Goal: Task Accomplishment & Management: Manage account settings

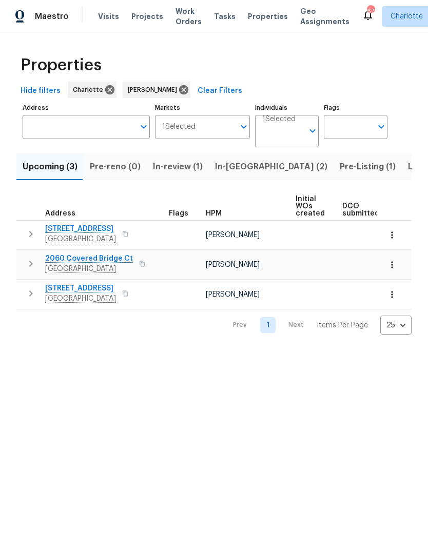
click at [408, 169] on span "Listed (22)" at bounding box center [430, 167] width 44 height 14
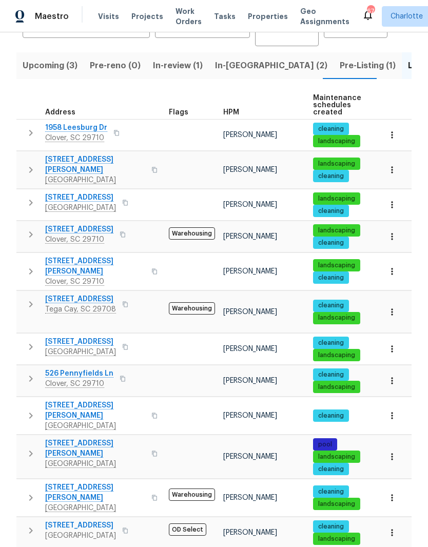
scroll to position [104, 0]
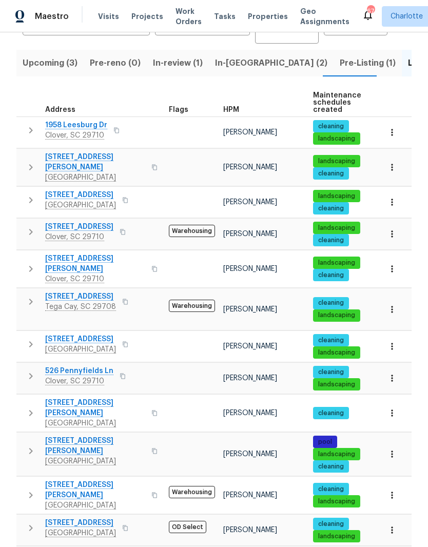
click at [387, 304] on icon "button" at bounding box center [392, 309] width 10 height 10
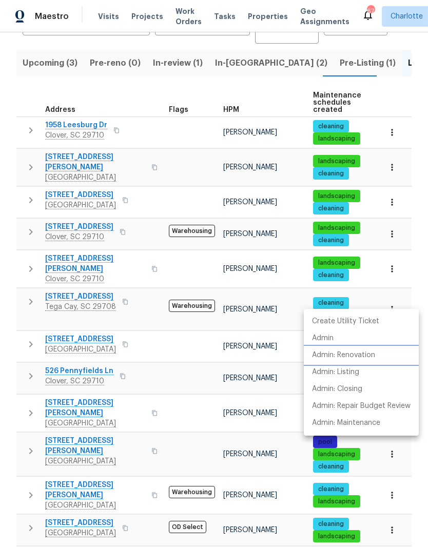
click at [374, 356] on p "Admin: Renovation" at bounding box center [343, 355] width 63 height 11
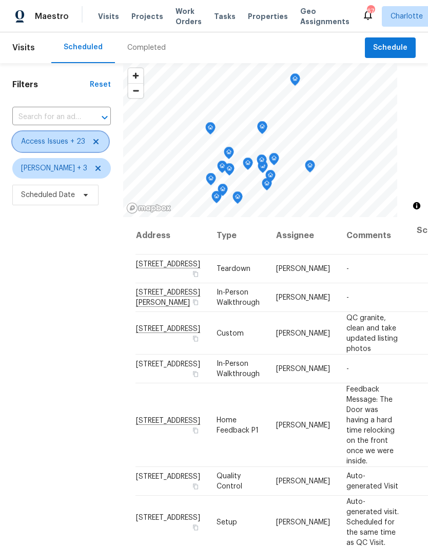
click at [95, 143] on icon at bounding box center [96, 141] width 8 height 8
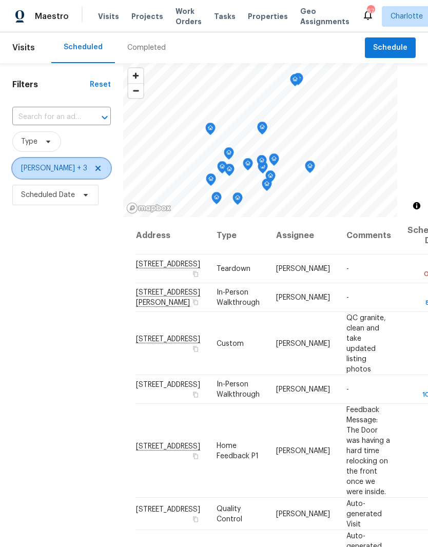
click at [94, 170] on icon at bounding box center [98, 168] width 8 height 8
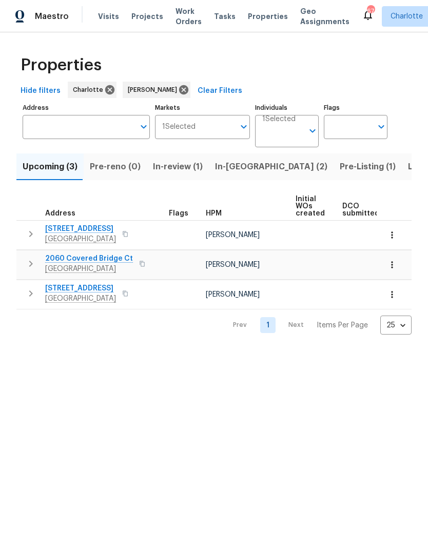
click at [408, 170] on span "Listed (22)" at bounding box center [430, 167] width 44 height 14
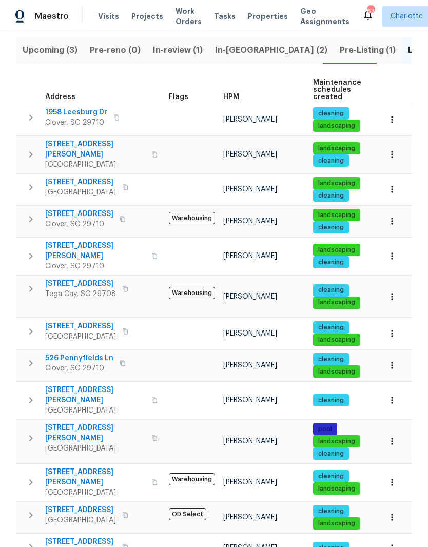
scroll to position [131, 0]
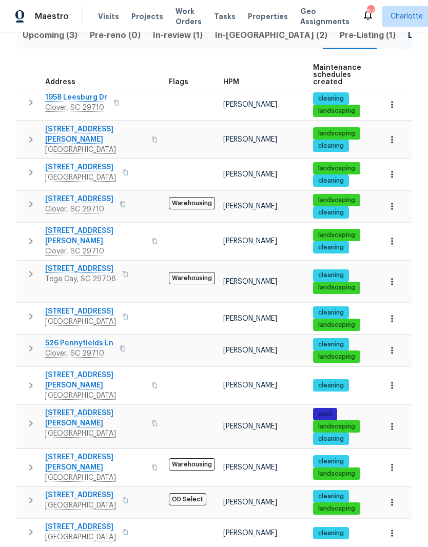
click at [55, 264] on span "705 Old Cove Rd" at bounding box center [80, 269] width 71 height 10
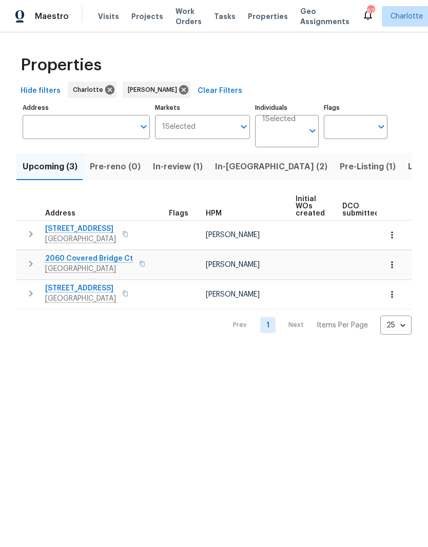
click at [408, 167] on span "Listed (22)" at bounding box center [430, 167] width 44 height 14
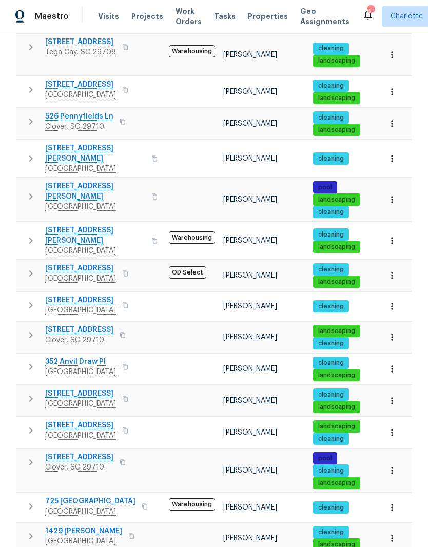
scroll to position [358, 0]
click at [58, 263] on span "141 Edenvale Rd" at bounding box center [80, 268] width 71 height 10
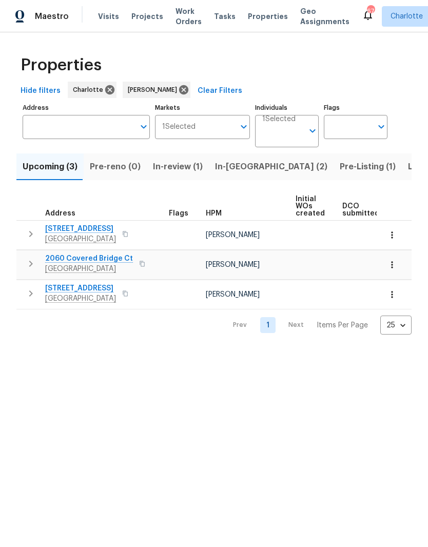
click at [236, 168] on span "In-[GEOGRAPHIC_DATA] (2)" at bounding box center [271, 167] width 112 height 14
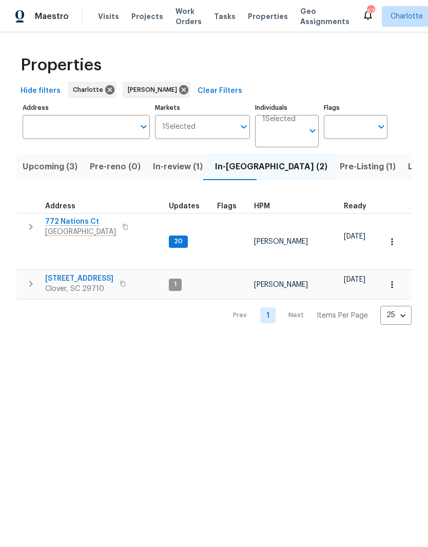
click at [87, 281] on span "[STREET_ADDRESS]" at bounding box center [79, 278] width 68 height 10
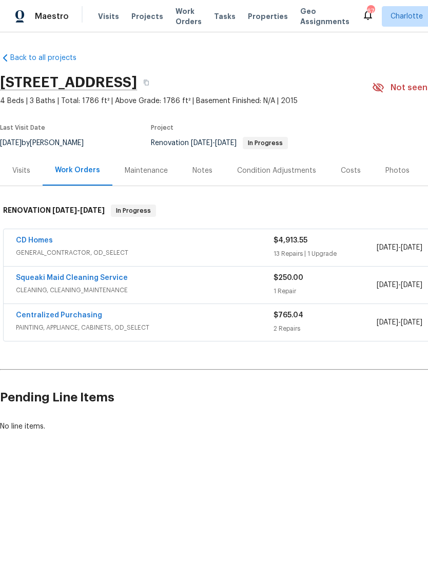
click at [27, 243] on link "CD Homes" at bounding box center [34, 240] width 37 height 7
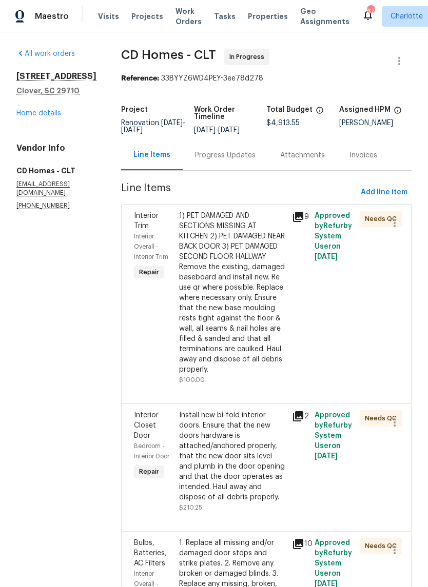
click at [221, 160] on div "Progress Updates" at bounding box center [225, 155] width 61 height 10
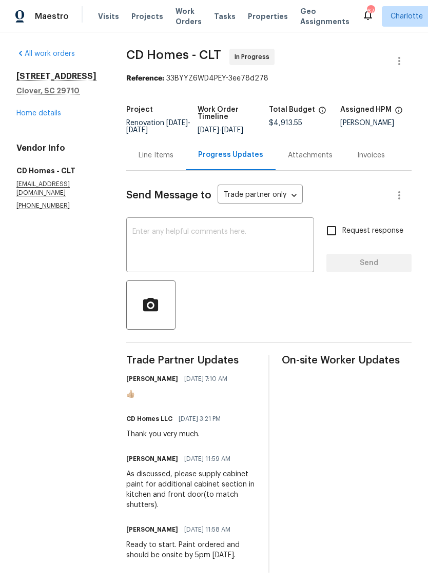
click at [238, 241] on textarea at bounding box center [219, 246] width 175 height 36
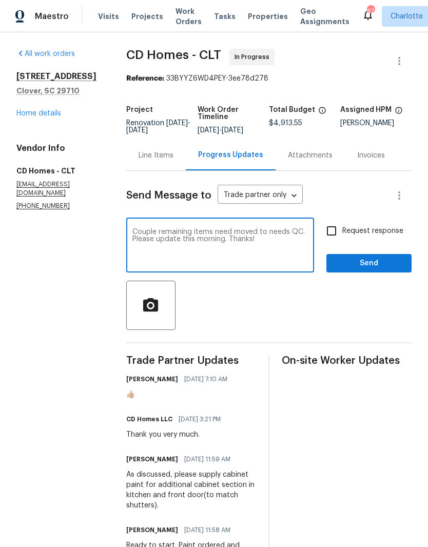
type textarea "Couple remaining items need moved to needs QC. Please update this morning. Than…"
click at [331, 228] on input "Request response" at bounding box center [332, 231] width 22 height 22
checkbox input "true"
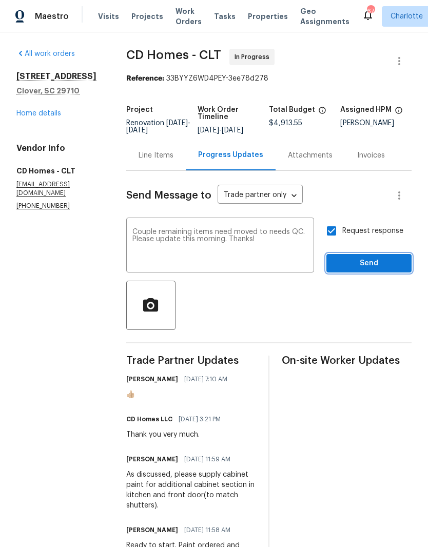
click at [384, 262] on span "Send" at bounding box center [368, 263] width 69 height 13
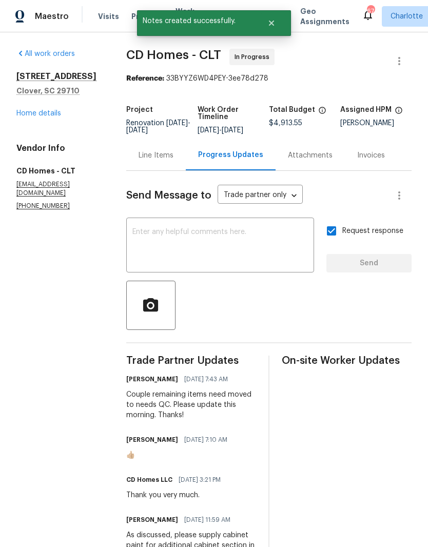
click at [19, 116] on link "Home details" at bounding box center [38, 113] width 45 height 7
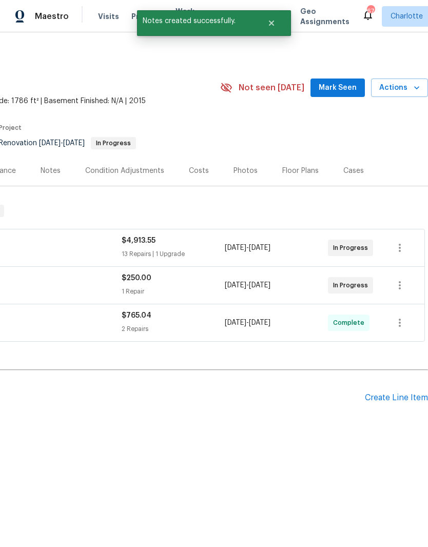
scroll to position [0, 152]
click at [343, 88] on span "Mark Seen" at bounding box center [338, 88] width 38 height 13
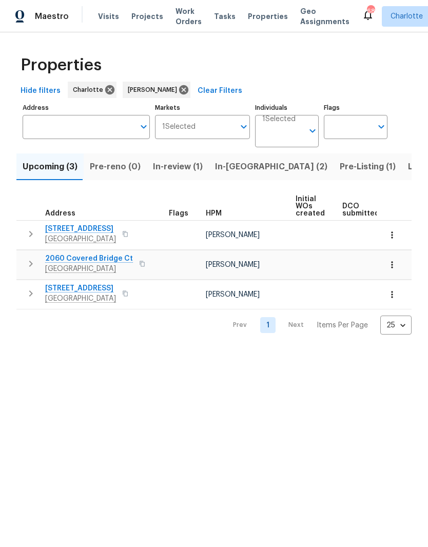
click at [234, 170] on span "In-[GEOGRAPHIC_DATA] (2)" at bounding box center [271, 167] width 112 height 14
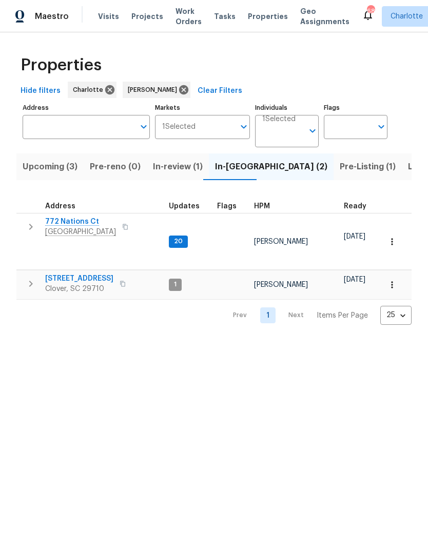
click at [53, 222] on span "772 Nations Ct" at bounding box center [80, 221] width 71 height 10
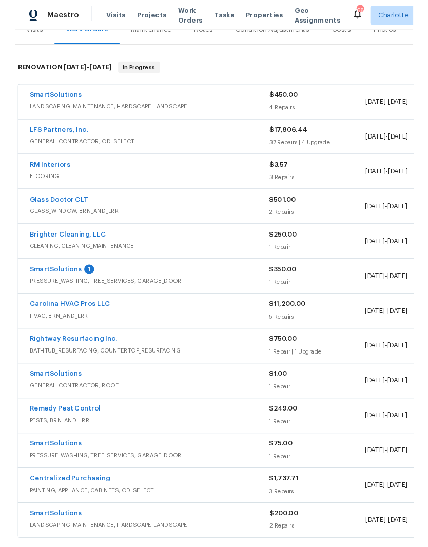
scroll to position [140, 0]
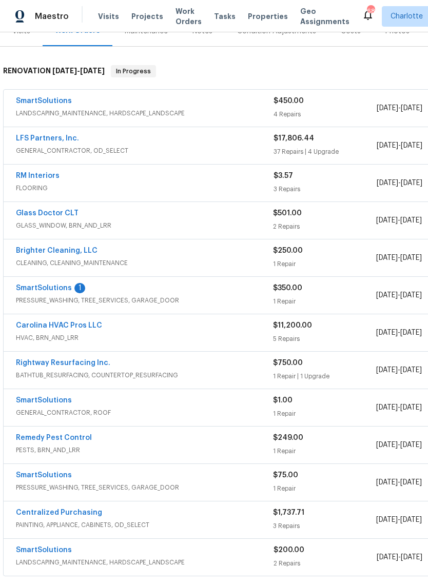
click at [34, 287] on link "SmartSolutions" at bounding box center [44, 288] width 56 height 7
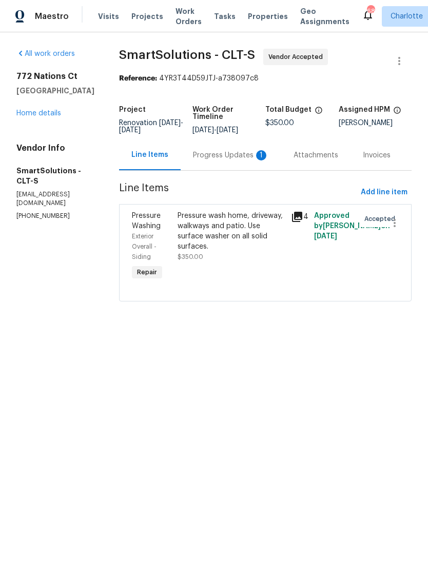
click at [234, 162] on div "Progress Updates 1" at bounding box center [231, 155] width 101 height 30
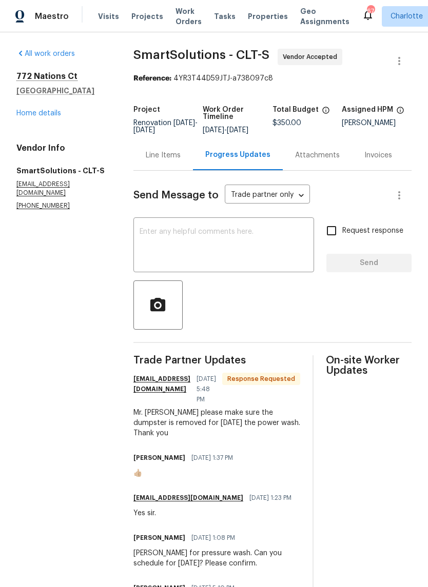
click at [235, 264] on textarea at bounding box center [224, 246] width 168 height 36
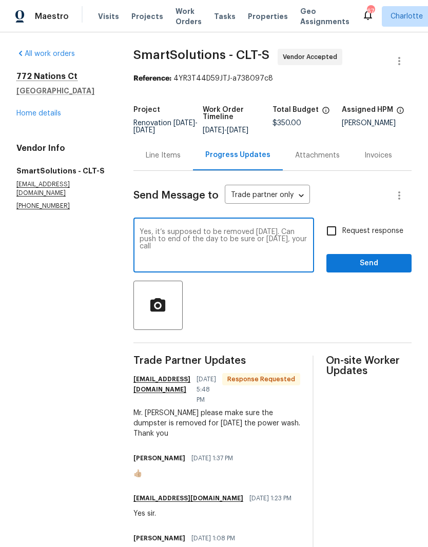
type textarea "Yes, it’s supposed to be removed [DATE]. Can push to end of the day to be sure …"
click at [375, 269] on span "Send" at bounding box center [368, 263] width 69 height 13
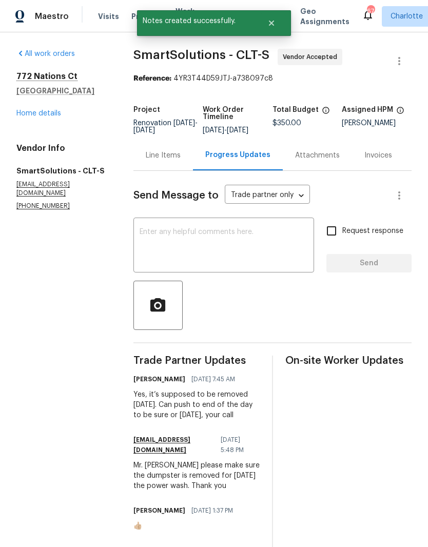
click at [24, 115] on link "Home details" at bounding box center [38, 113] width 45 height 7
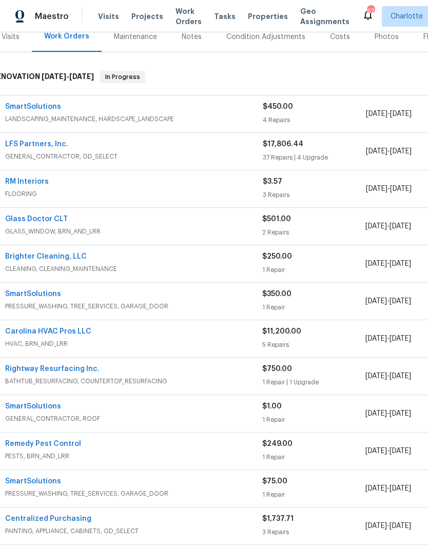
scroll to position [134, 11]
click at [25, 404] on link "SmartSolutions" at bounding box center [33, 405] width 56 height 7
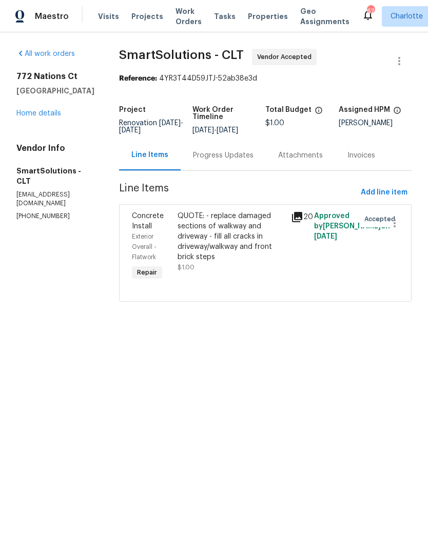
click at [225, 155] on div "Progress Updates" at bounding box center [223, 155] width 61 height 10
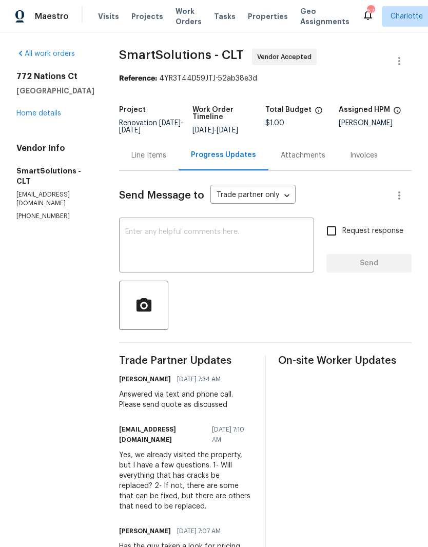
click at [257, 258] on textarea at bounding box center [216, 246] width 183 height 36
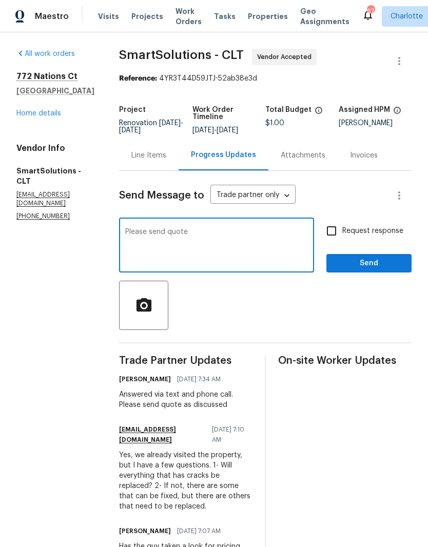
type textarea "Please send quote"
click at [336, 236] on input "Request response" at bounding box center [332, 231] width 22 height 22
checkbox input "true"
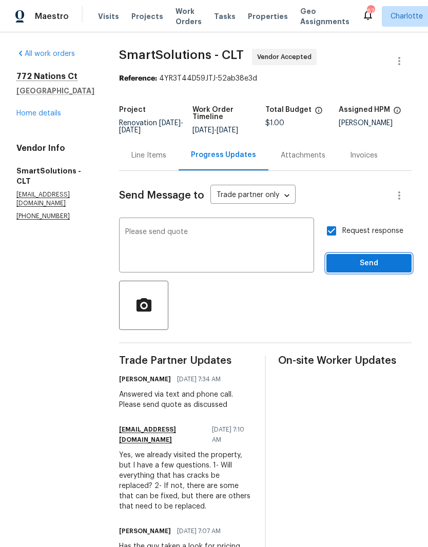
click at [385, 261] on span "Send" at bounding box center [368, 263] width 69 height 13
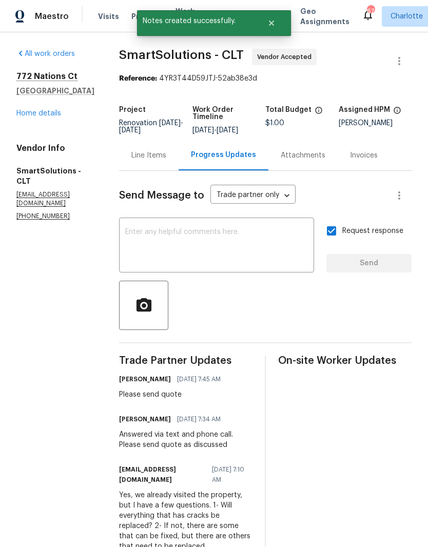
click at [29, 116] on link "Home details" at bounding box center [38, 113] width 45 height 7
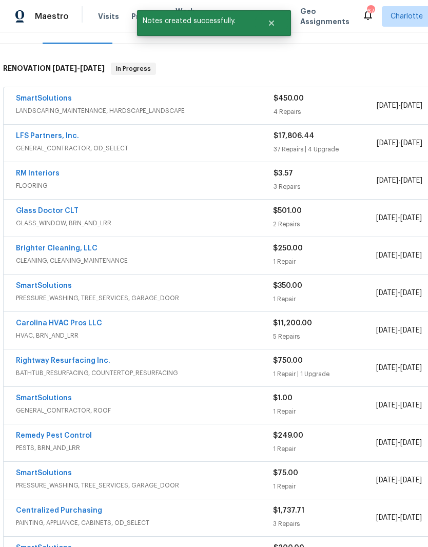
scroll to position [143, 0]
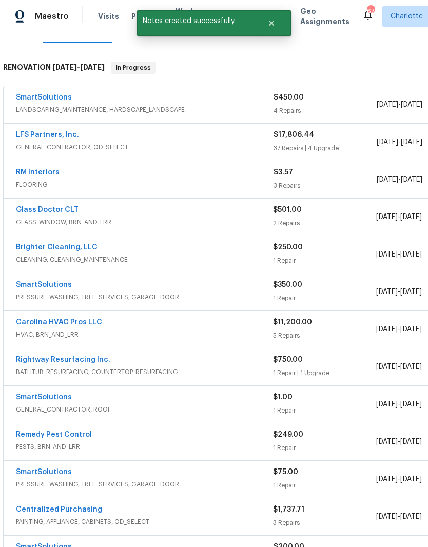
click at [33, 399] on link "SmartSolutions" at bounding box center [44, 396] width 56 height 7
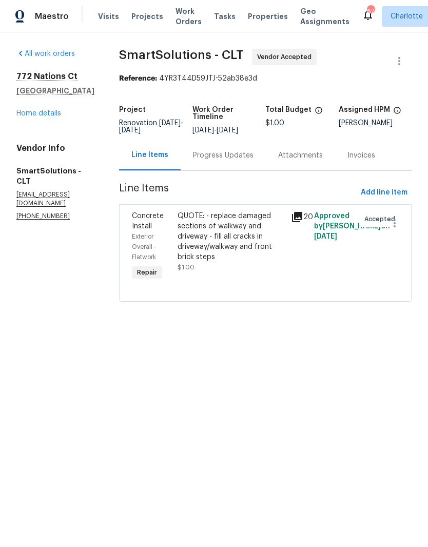
click at [23, 126] on div "All work orders [STREET_ADDRESS] Home details Vendor Info SmartSolutions - CLT …" at bounding box center [55, 135] width 78 height 172
click at [29, 116] on link "Home details" at bounding box center [38, 113] width 45 height 7
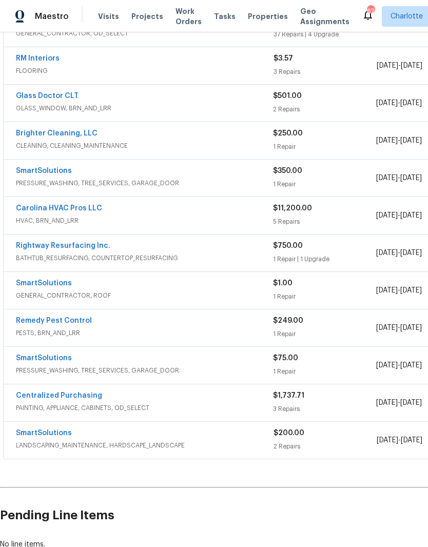
scroll to position [258, 0]
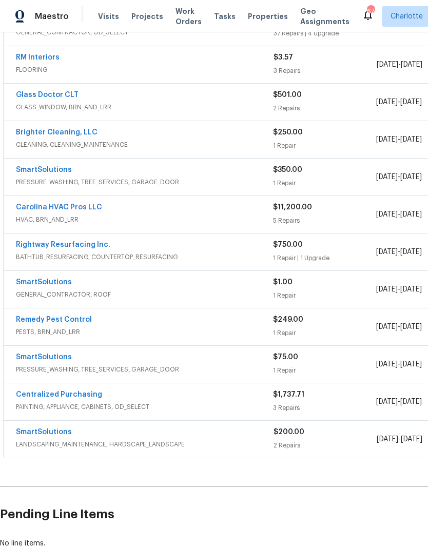
click at [33, 282] on link "SmartSolutions" at bounding box center [44, 282] width 56 height 7
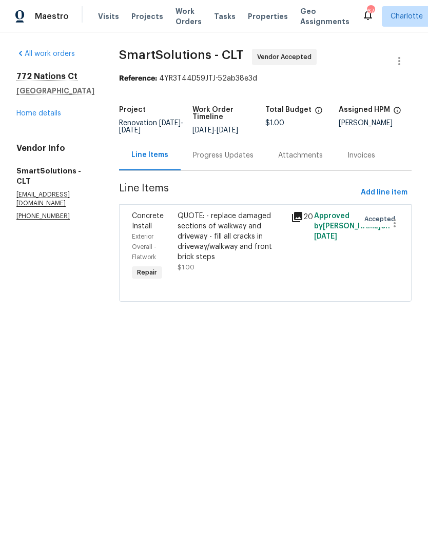
click at [25, 114] on link "Home details" at bounding box center [38, 113] width 45 height 7
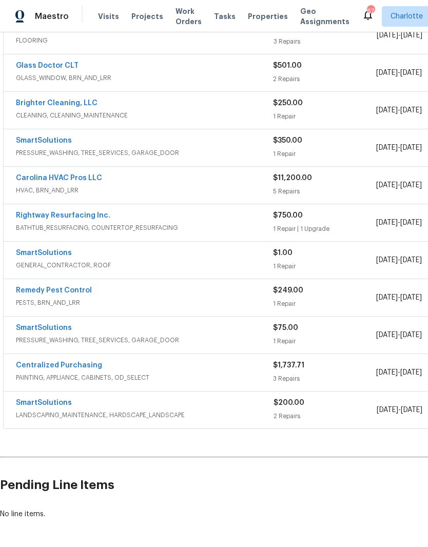
scroll to position [287, 0]
click at [28, 331] on link "SmartSolutions" at bounding box center [44, 328] width 56 height 7
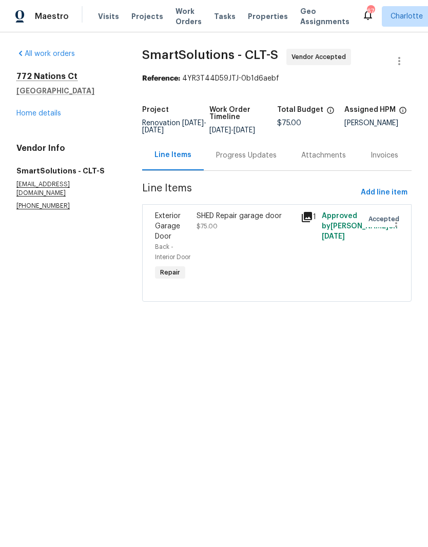
click at [253, 168] on div "Progress Updates" at bounding box center [246, 155] width 85 height 30
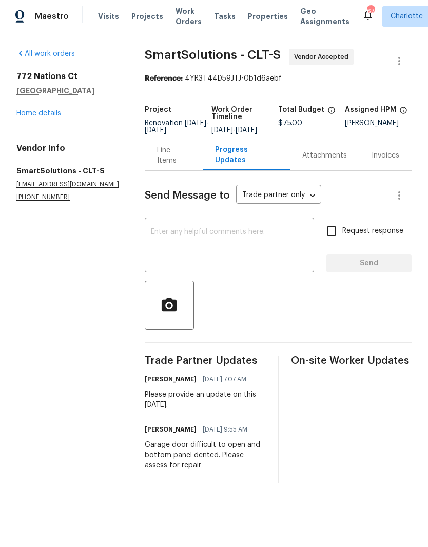
click at [262, 260] on textarea at bounding box center [229, 246] width 157 height 36
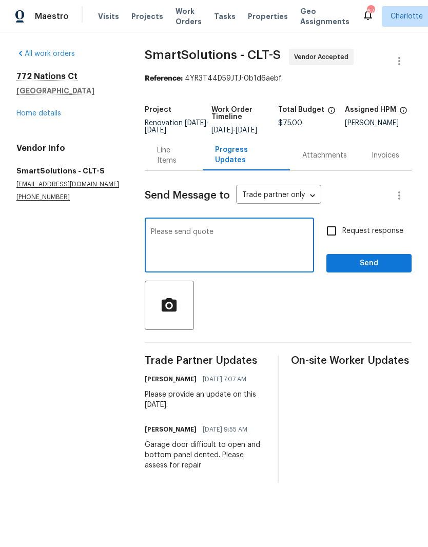
type textarea "Please send quote"
click at [323, 242] on input "Request response" at bounding box center [332, 231] width 22 height 22
checkbox input "true"
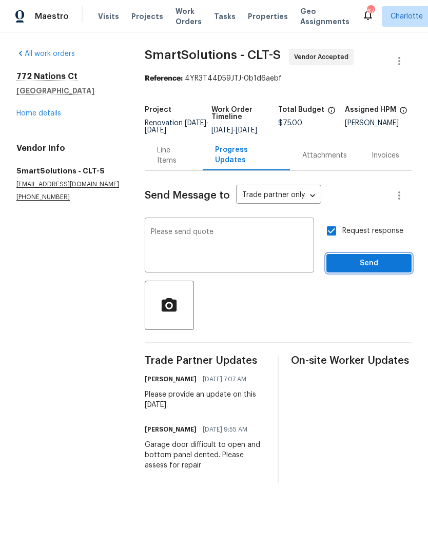
click at [382, 267] on span "Send" at bounding box center [368, 263] width 69 height 13
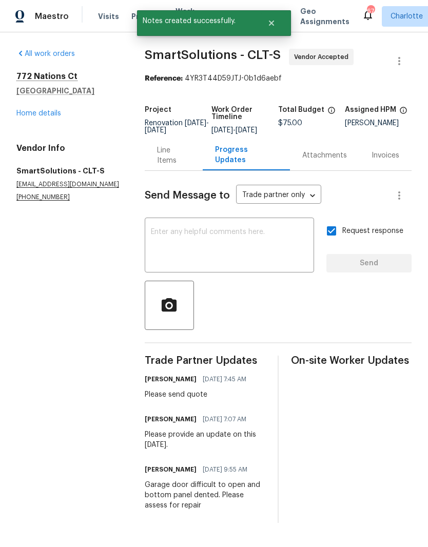
click at [32, 116] on link "Home details" at bounding box center [38, 113] width 45 height 7
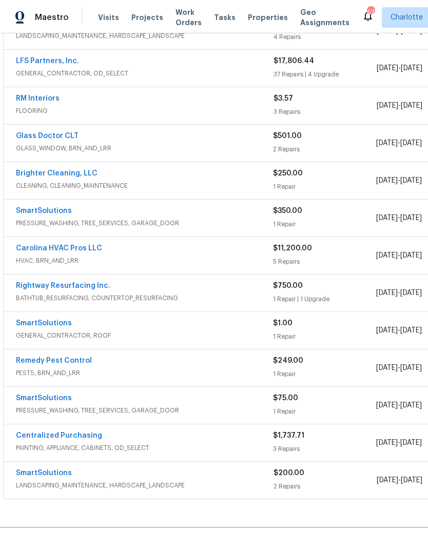
scroll to position [218, 0]
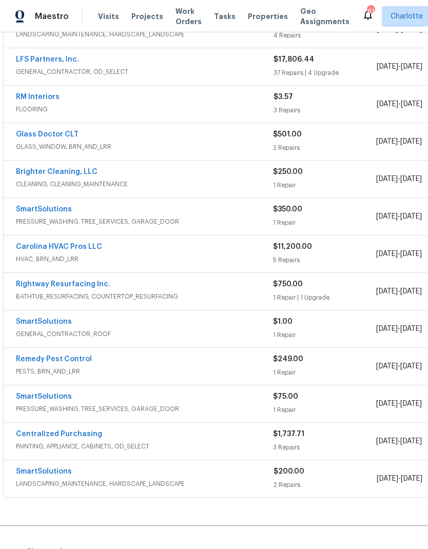
click at [25, 322] on link "SmartSolutions" at bounding box center [44, 321] width 56 height 7
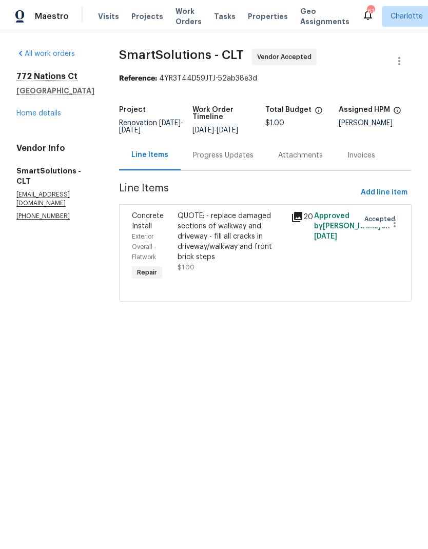
click at [149, 223] on span "Concrete Install" at bounding box center [148, 220] width 32 height 17
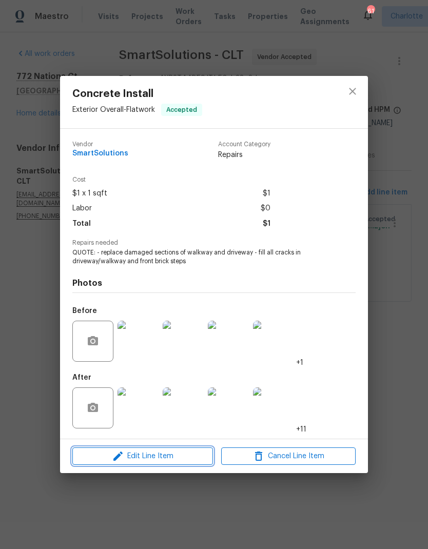
click at [117, 456] on icon "button" at bounding box center [117, 455] width 9 height 9
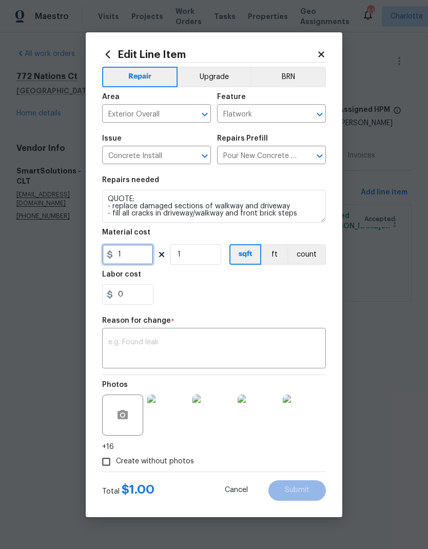
click at [130, 254] on input "1" at bounding box center [127, 254] width 51 height 21
type input "2500"
click at [262, 336] on div "x ​" at bounding box center [214, 349] width 224 height 38
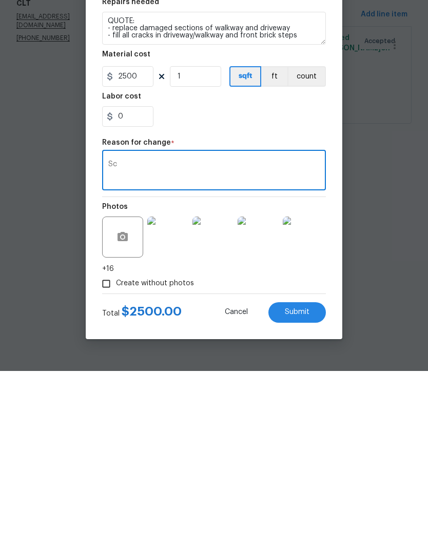
type textarea "S"
type textarea "Per quote"
click at [321, 480] on button "Submit" at bounding box center [296, 490] width 57 height 21
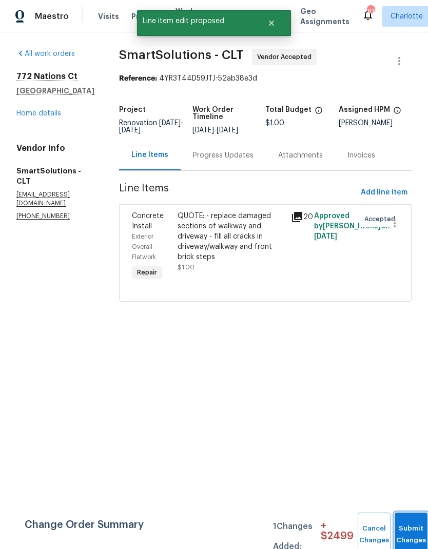
click at [411, 525] on button "Submit Changes" at bounding box center [410, 534] width 33 height 44
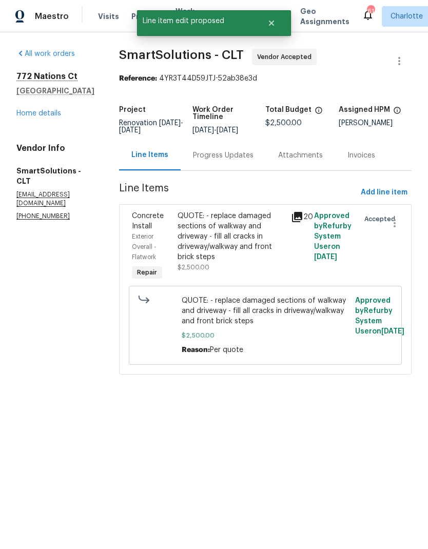
click at [228, 158] on div "Progress Updates" at bounding box center [223, 155] width 61 height 10
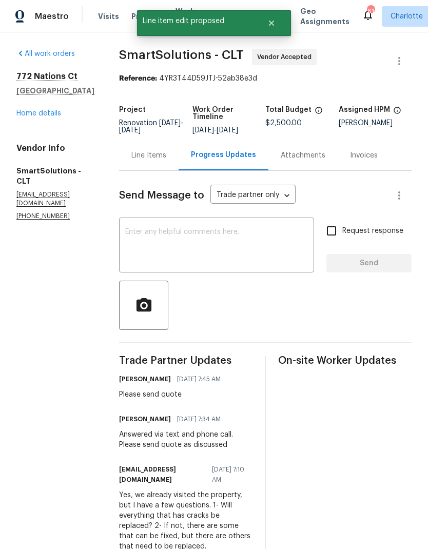
click at [205, 257] on textarea at bounding box center [216, 246] width 183 height 36
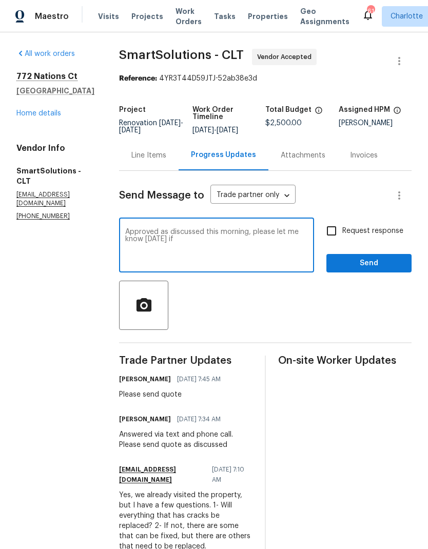
click at [286, 229] on textarea "Approved as discussed this morning, please let me know [DATE] if" at bounding box center [216, 246] width 183 height 36
click at [285, 227] on div "Approved as discussed this morning, please let me know [DATE] if x ​" at bounding box center [216, 246] width 195 height 52
type textarea "Approved as discussed this morning, please confirm for [DATE]."
click at [328, 234] on input "Request response" at bounding box center [332, 231] width 22 height 22
checkbox input "true"
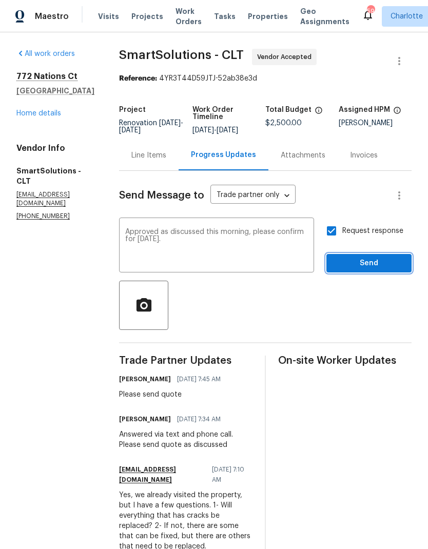
click at [383, 265] on span "Send" at bounding box center [368, 263] width 69 height 13
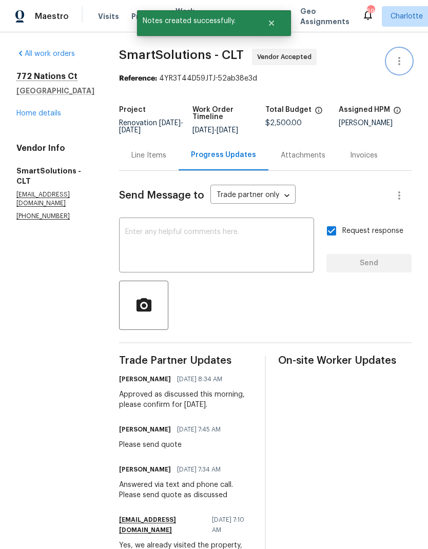
click at [405, 61] on icon "button" at bounding box center [399, 61] width 12 height 12
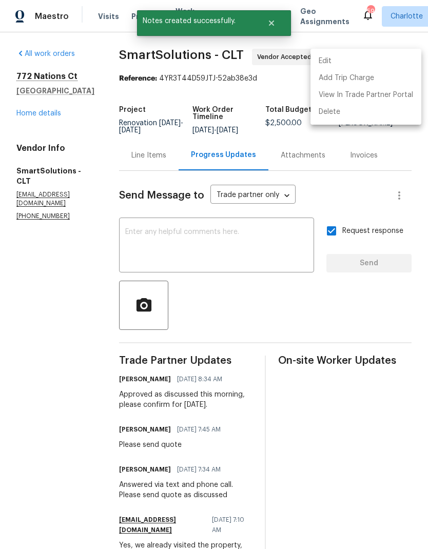
click at [375, 63] on li "Edit" at bounding box center [365, 61] width 111 height 17
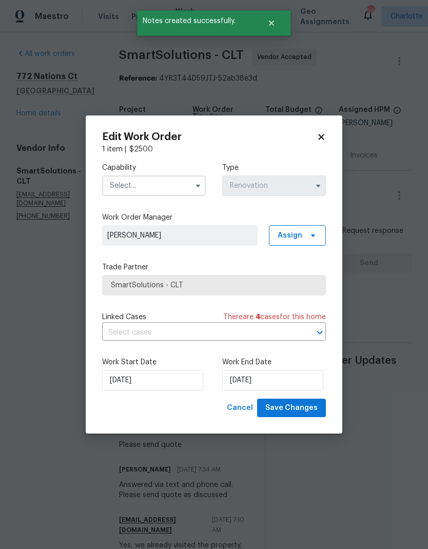
click at [176, 187] on input "text" at bounding box center [154, 185] width 104 height 21
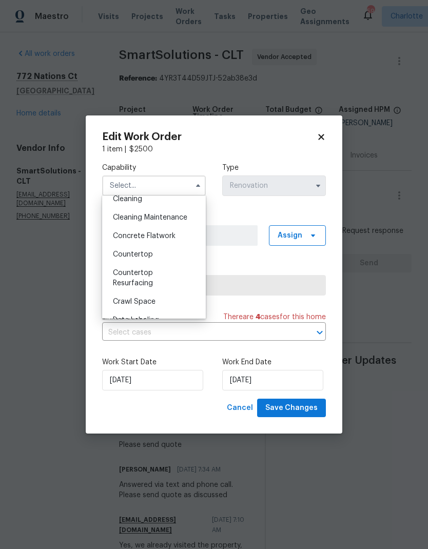
scroll to position [153, 0]
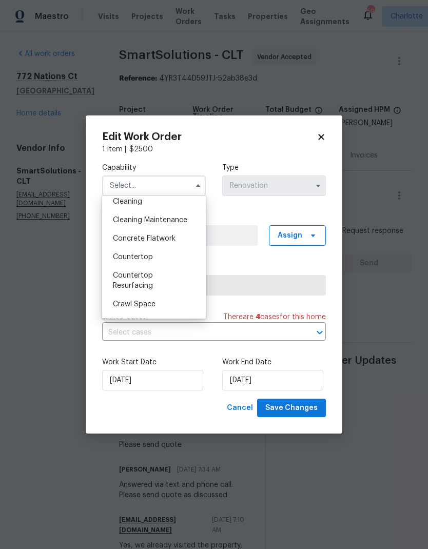
click at [177, 241] on div "Concrete Flatwork" at bounding box center [154, 238] width 98 height 18
type input "Concrete Flatwork"
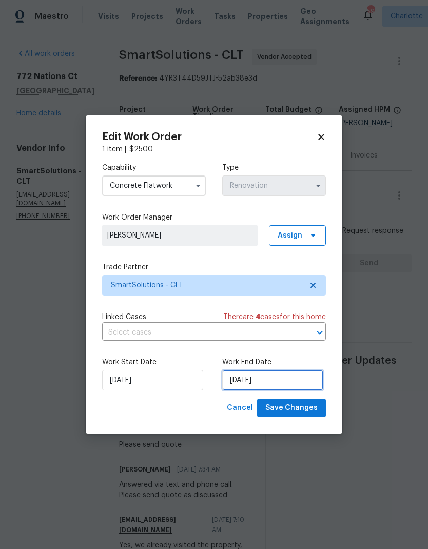
click at [287, 381] on input "[DATE]" at bounding box center [272, 380] width 101 height 21
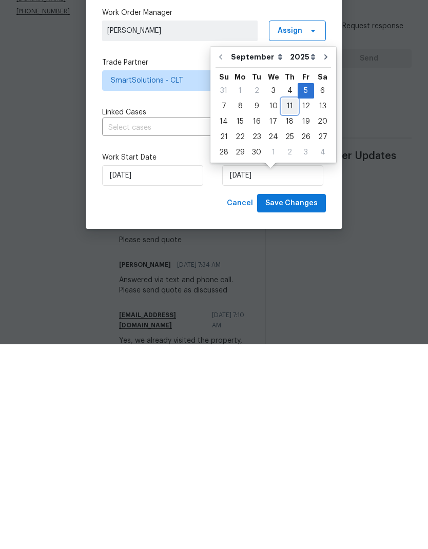
click at [283, 304] on div "11" at bounding box center [290, 311] width 16 height 14
type input "[DATE]"
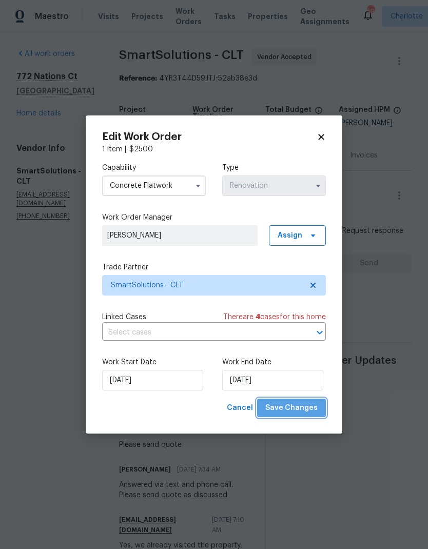
click at [298, 408] on span "Save Changes" at bounding box center [291, 408] width 52 height 13
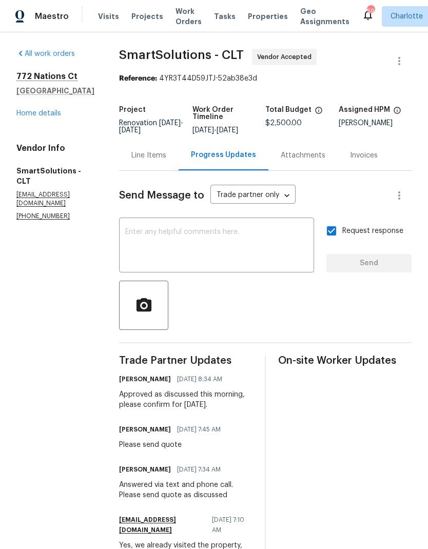
click at [33, 110] on link "Home details" at bounding box center [38, 113] width 45 height 7
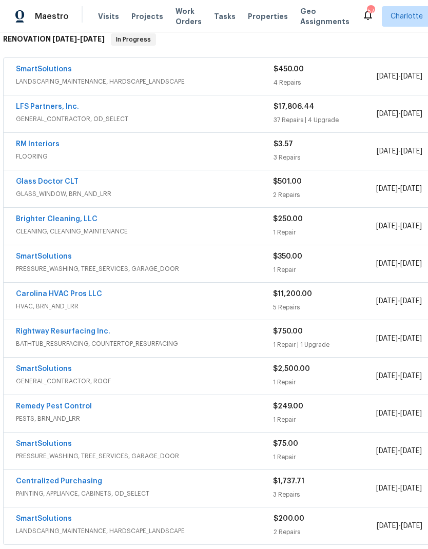
scroll to position [171, 0]
click at [29, 440] on link "SmartSolutions" at bounding box center [44, 443] width 56 height 7
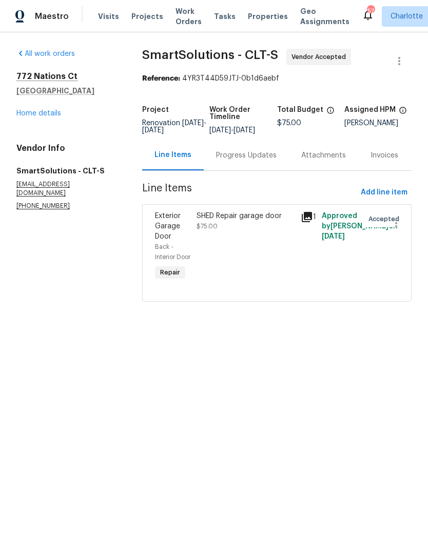
click at [166, 232] on span "Exterior Garage Door" at bounding box center [168, 226] width 26 height 28
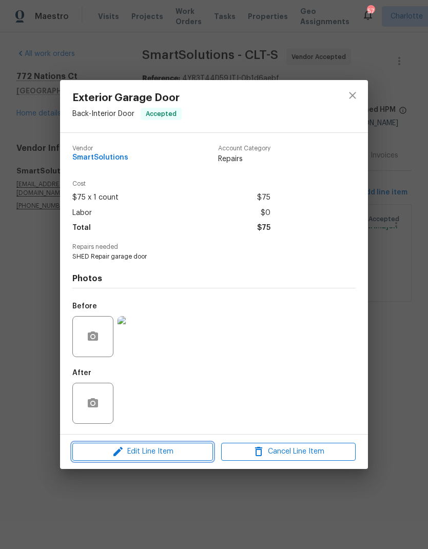
click at [123, 455] on icon "button" at bounding box center [118, 451] width 12 height 12
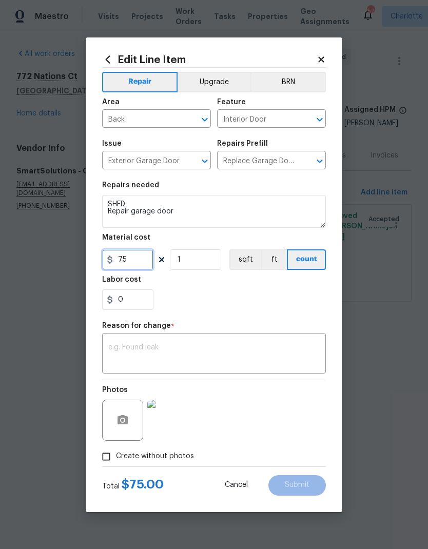
click at [144, 260] on input "75" at bounding box center [127, 259] width 51 height 21
type input "350"
click at [294, 303] on div "0" at bounding box center [214, 299] width 224 height 21
click at [254, 352] on textarea at bounding box center [213, 355] width 211 height 22
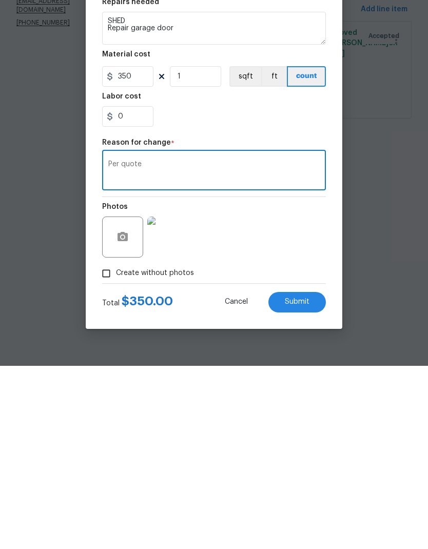
type textarea "Per quote"
click at [313, 475] on button "Submit" at bounding box center [296, 485] width 57 height 21
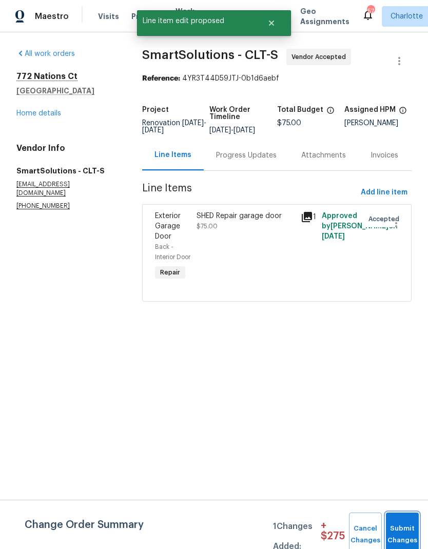
click at [401, 525] on button "Submit Changes" at bounding box center [402, 534] width 33 height 44
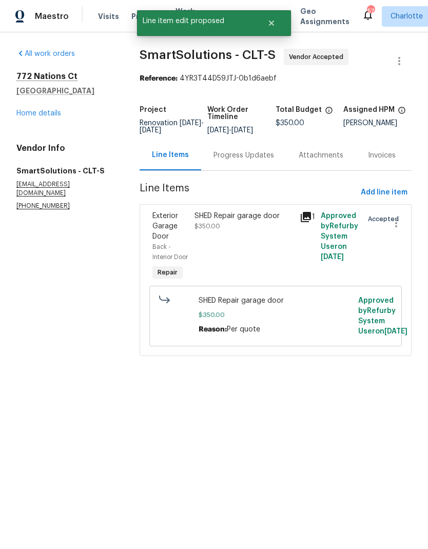
click at [257, 159] on div "Progress Updates" at bounding box center [243, 155] width 61 height 10
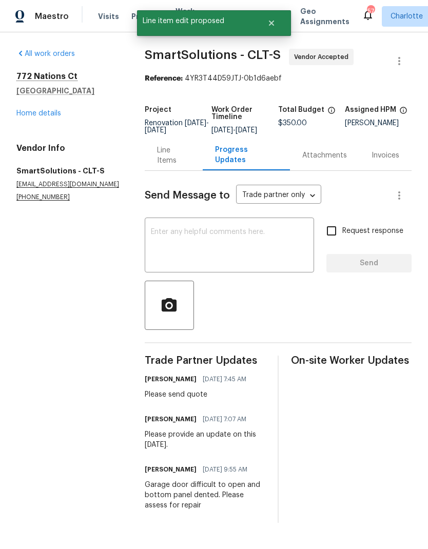
click at [222, 253] on textarea at bounding box center [229, 246] width 157 height 36
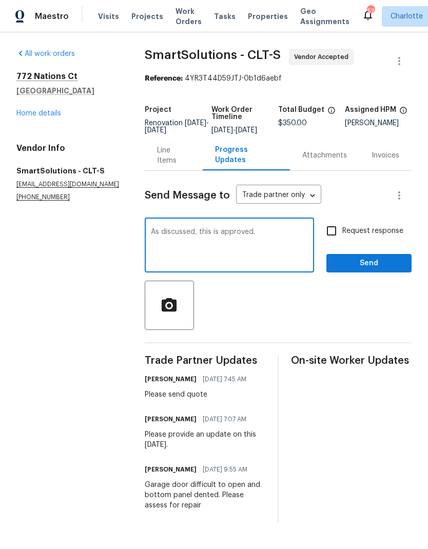
type textarea "As discussed, this is approved."
click at [392, 270] on span "Send" at bounding box center [368, 263] width 69 height 13
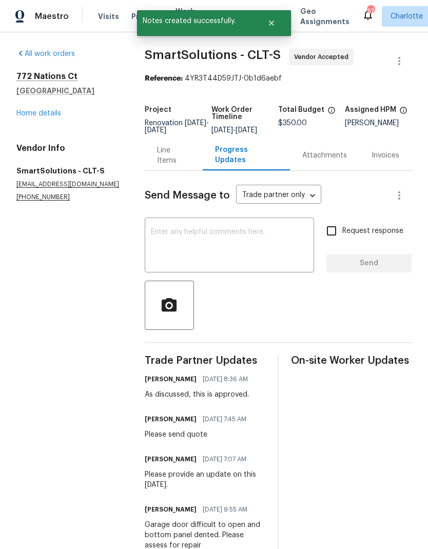
click at [26, 116] on link "Home details" at bounding box center [38, 113] width 45 height 7
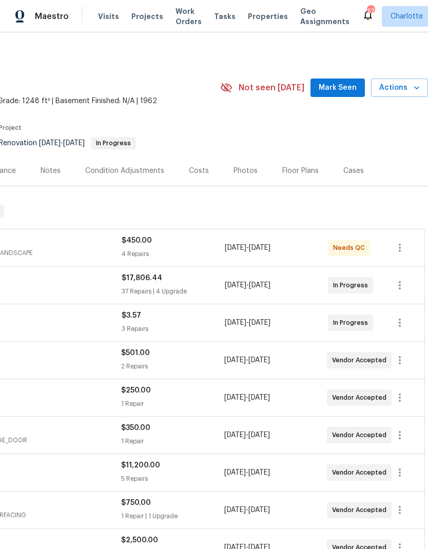
scroll to position [0, 152]
click at [347, 84] on span "Mark Seen" at bounding box center [338, 88] width 38 height 13
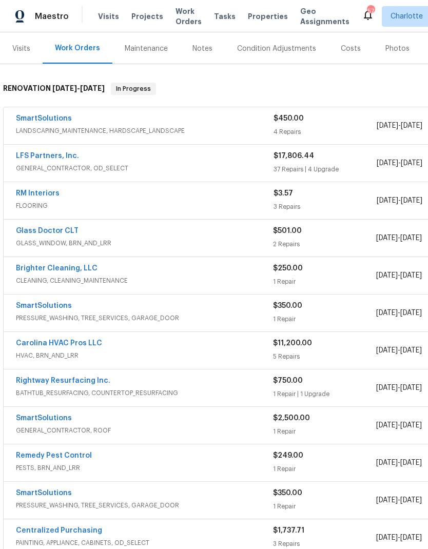
scroll to position [123, 0]
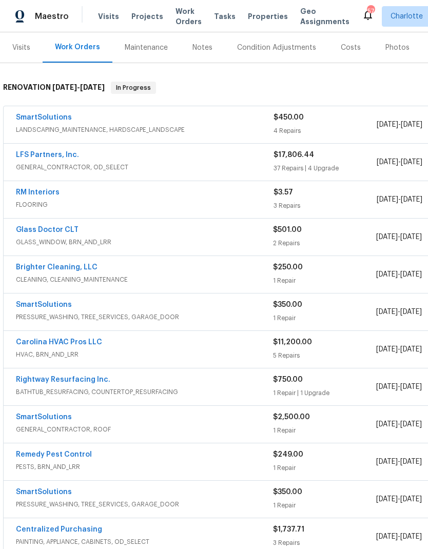
click at [29, 304] on link "SmartSolutions" at bounding box center [44, 304] width 56 height 7
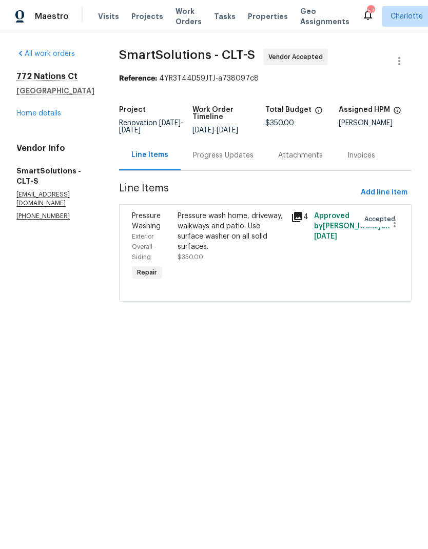
click at [240, 160] on div "Progress Updates" at bounding box center [223, 155] width 61 height 10
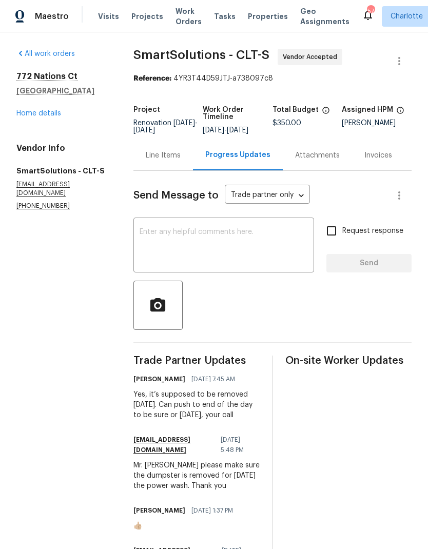
click at [223, 255] on textarea at bounding box center [224, 246] width 168 height 36
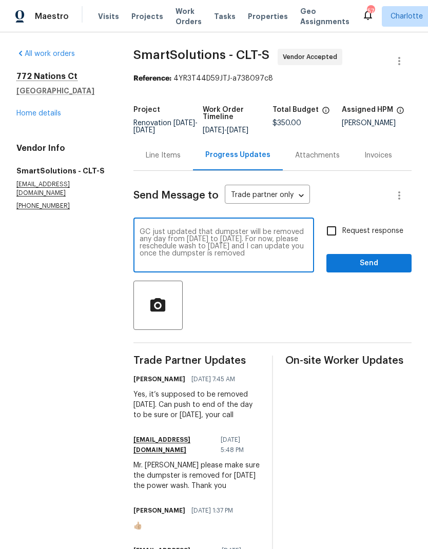
type textarea "GC just updated that dumpster will be removed any day from [DATE] to [DATE]. Fo…"
click at [333, 240] on input "Request response" at bounding box center [332, 231] width 22 height 22
checkbox input "true"
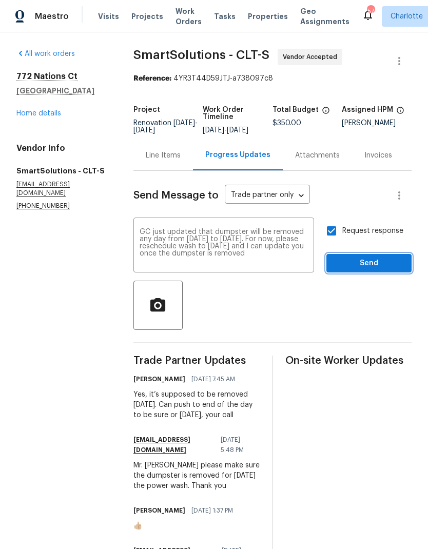
click at [386, 265] on span "Send" at bounding box center [368, 263] width 69 height 13
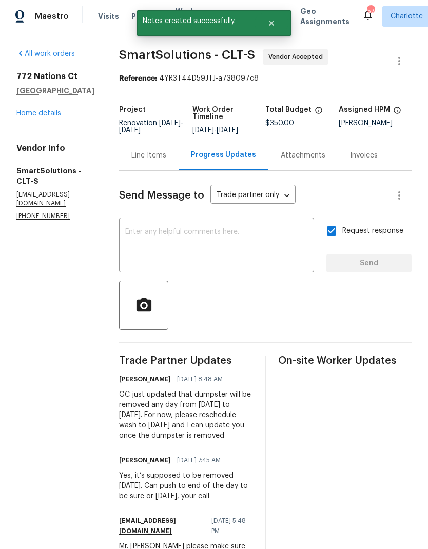
click at [25, 116] on link "Home details" at bounding box center [38, 113] width 45 height 7
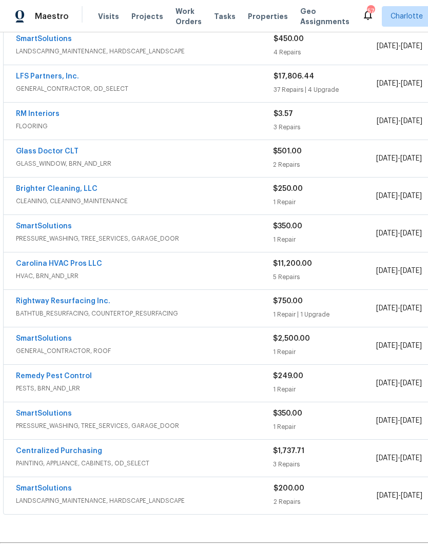
scroll to position [206, 0]
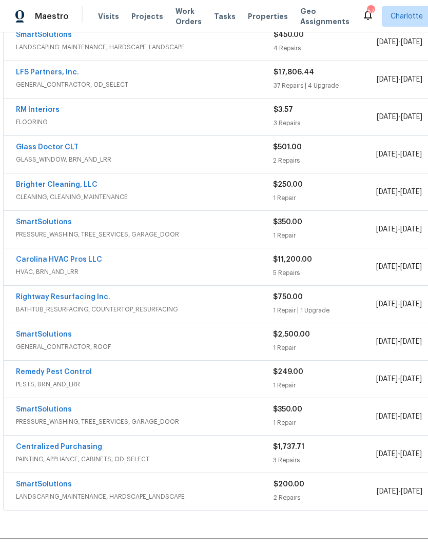
click at [30, 334] on link "SmartSolutions" at bounding box center [44, 334] width 56 height 7
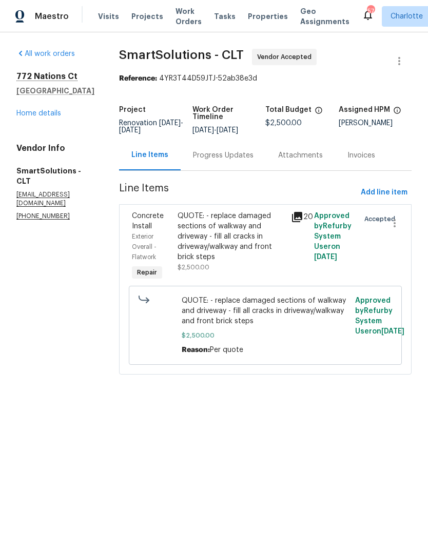
click at [246, 160] on div "Progress Updates" at bounding box center [223, 155] width 61 height 10
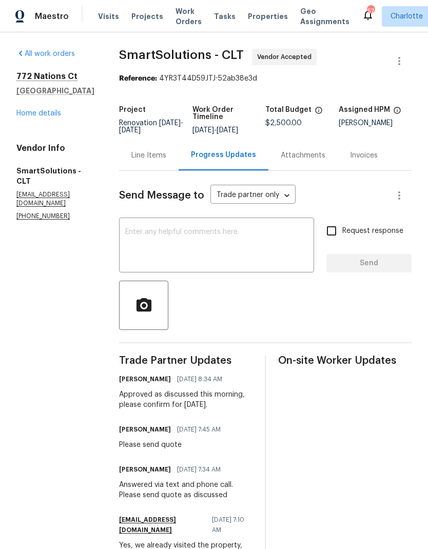
click at [249, 236] on textarea at bounding box center [216, 246] width 183 height 36
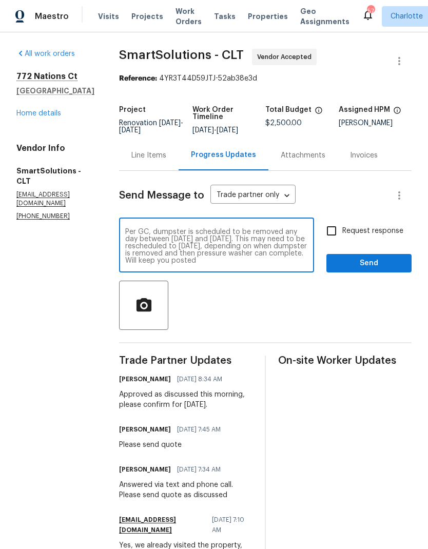
type textarea "Per GC, dumpster is scheduled to be removed any day between [DATE] and [DATE]. …"
click at [335, 229] on input "Request response" at bounding box center [332, 231] width 22 height 22
checkbox input "true"
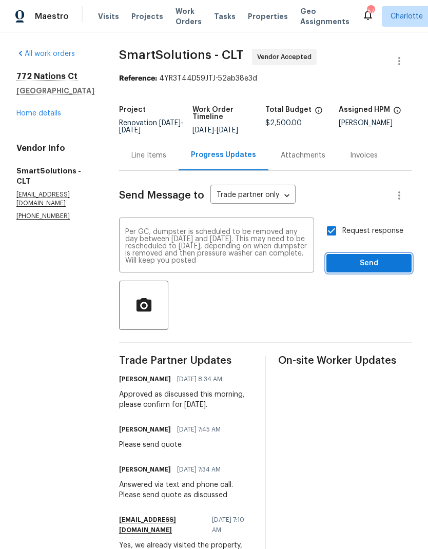
click at [392, 264] on span "Send" at bounding box center [368, 263] width 69 height 13
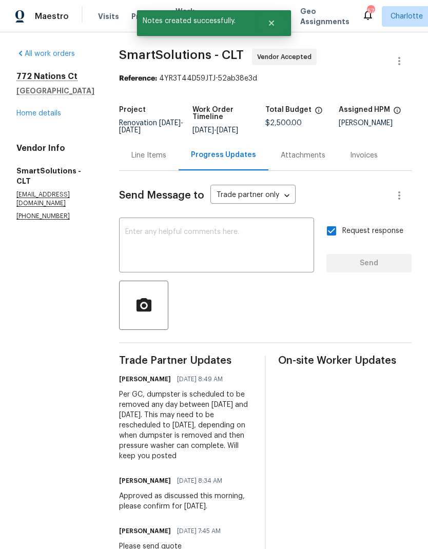
click at [19, 124] on div "All work orders [STREET_ADDRESS] Home details Vendor Info SmartSolutions - CLT …" at bounding box center [55, 135] width 78 height 172
click at [25, 116] on link "Home details" at bounding box center [38, 113] width 45 height 7
